Goal: Check status: Check status

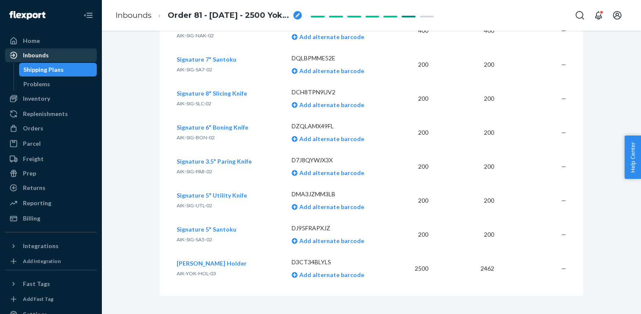
click at [45, 57] on div "Inbounds" at bounding box center [36, 55] width 26 height 8
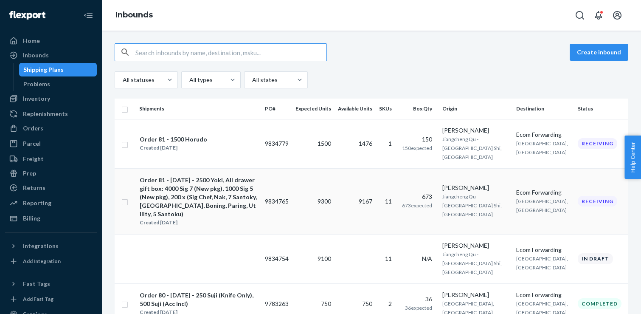
click at [261, 184] on td "Order 81 - [DATE] - 2500 Yoki, All drawer gift box: 4000 Sig 7 (New pkg), 1000 …" at bounding box center [199, 201] width 126 height 66
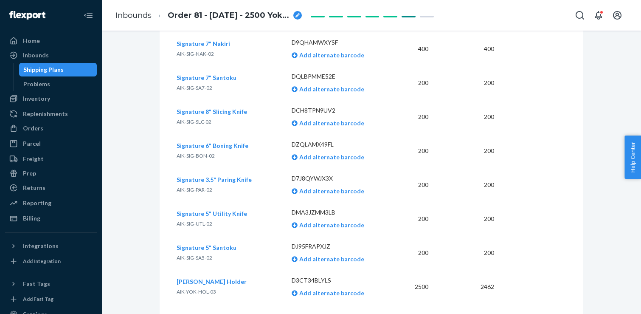
scroll to position [1439, 0]
